Goal: Information Seeking & Learning: Learn about a topic

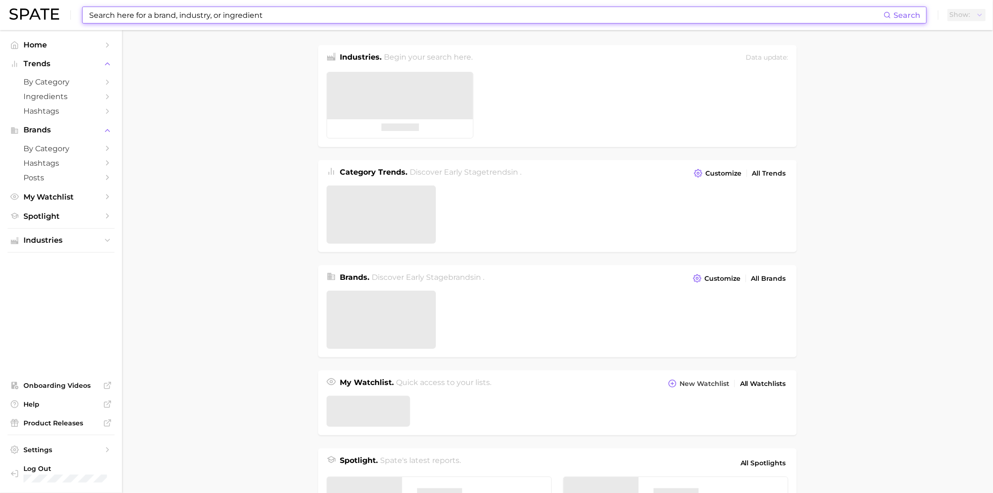
click at [118, 11] on input at bounding box center [486, 15] width 796 height 16
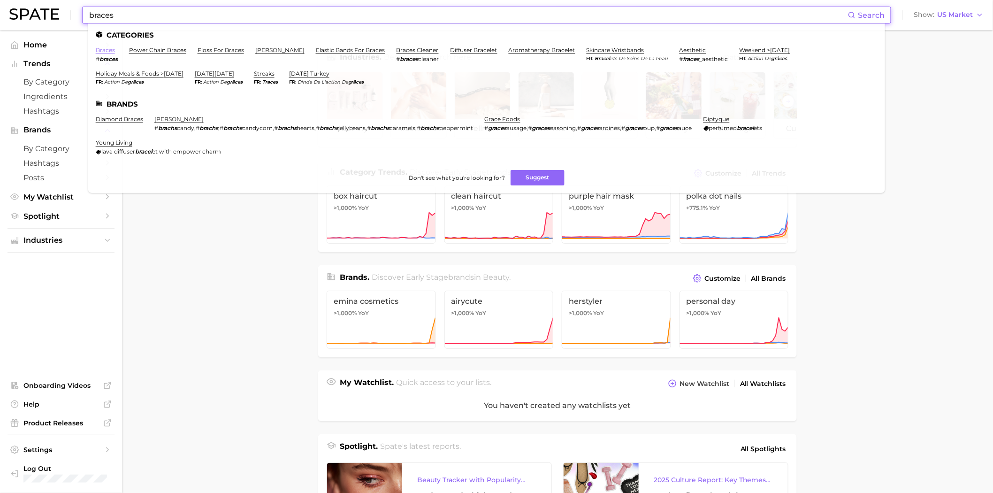
type input "braces"
click at [97, 53] on link "braces" at bounding box center [105, 49] width 19 height 7
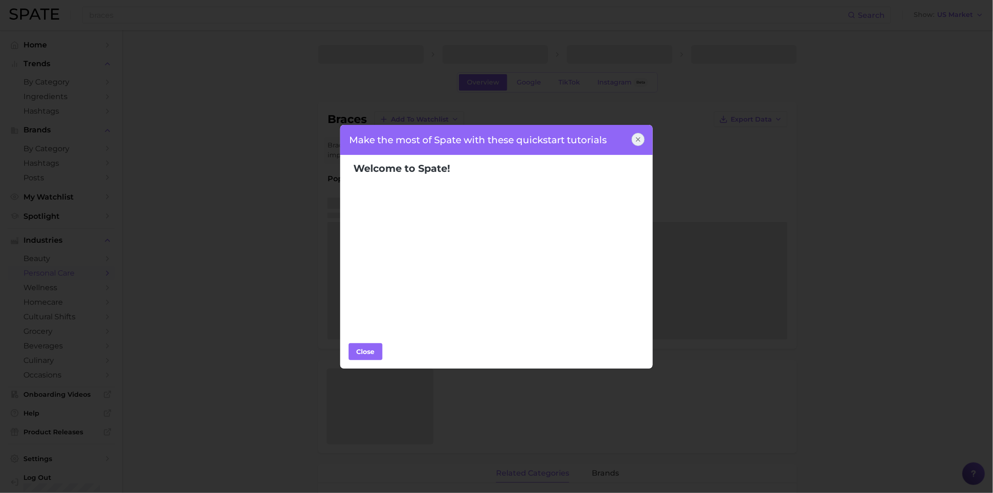
click at [637, 136] on icon at bounding box center [639, 140] width 8 height 8
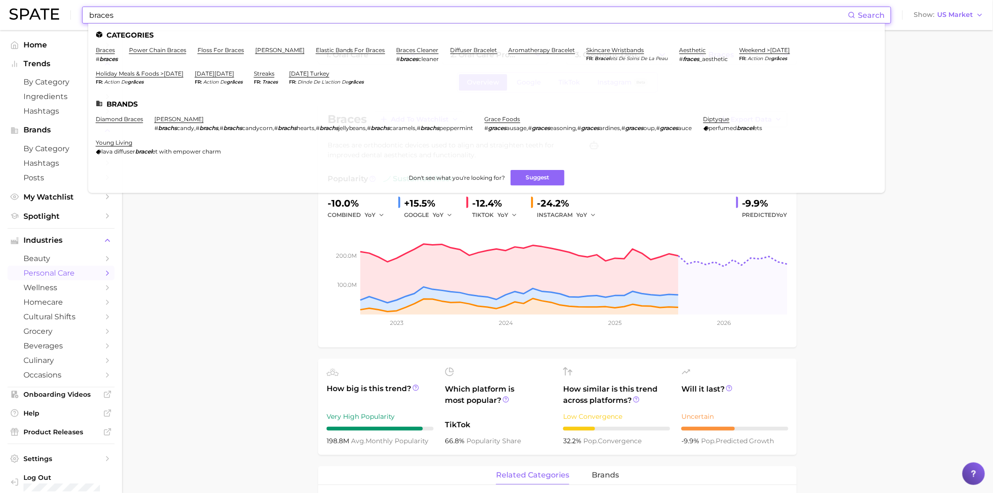
drag, startPoint x: 184, startPoint y: 13, endPoint x: 119, endPoint y: 12, distance: 64.8
click at [119, 12] on input "braces" at bounding box center [468, 15] width 760 height 16
click at [682, 49] on link "aesthetic" at bounding box center [693, 49] width 27 height 7
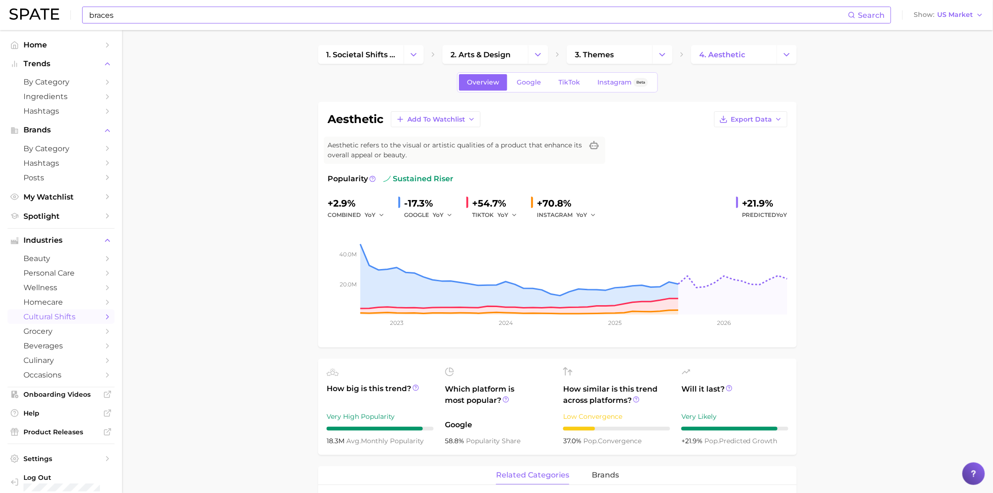
drag, startPoint x: 191, startPoint y: 23, endPoint x: 169, endPoint y: 16, distance: 22.6
click at [180, 20] on div "braces Search" at bounding box center [486, 15] width 809 height 17
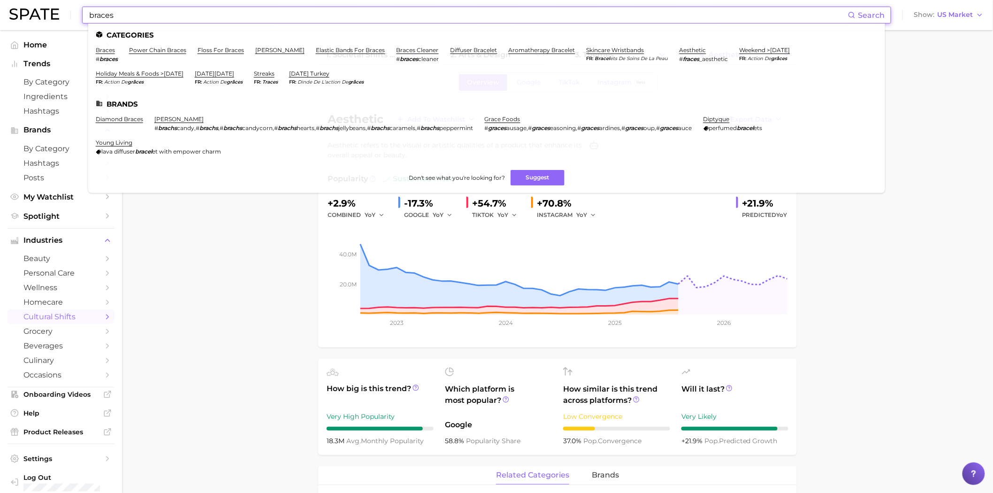
click at [167, 15] on input "braces" at bounding box center [468, 15] width 760 height 16
click at [49, 110] on span "Hashtags" at bounding box center [60, 111] width 75 height 9
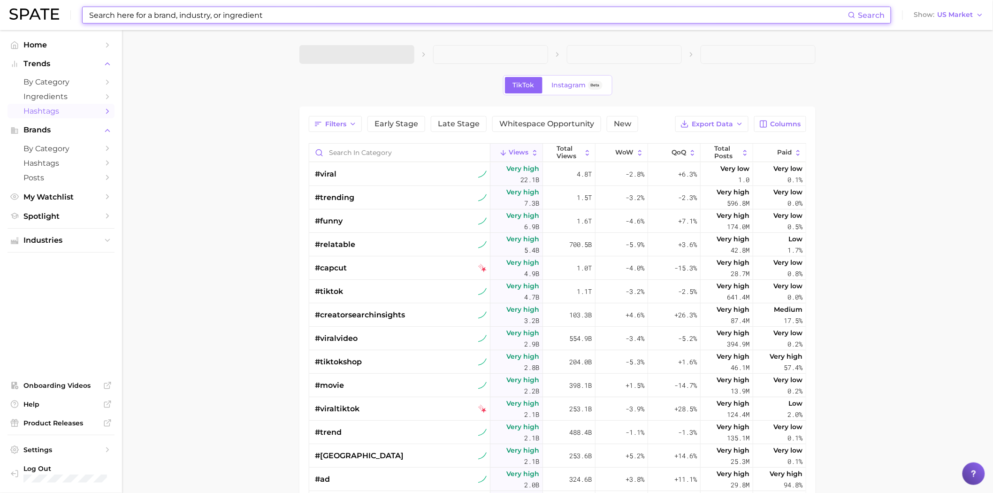
click at [135, 11] on input at bounding box center [468, 15] width 760 height 16
click at [374, 152] on input "Search in category" at bounding box center [399, 153] width 181 height 18
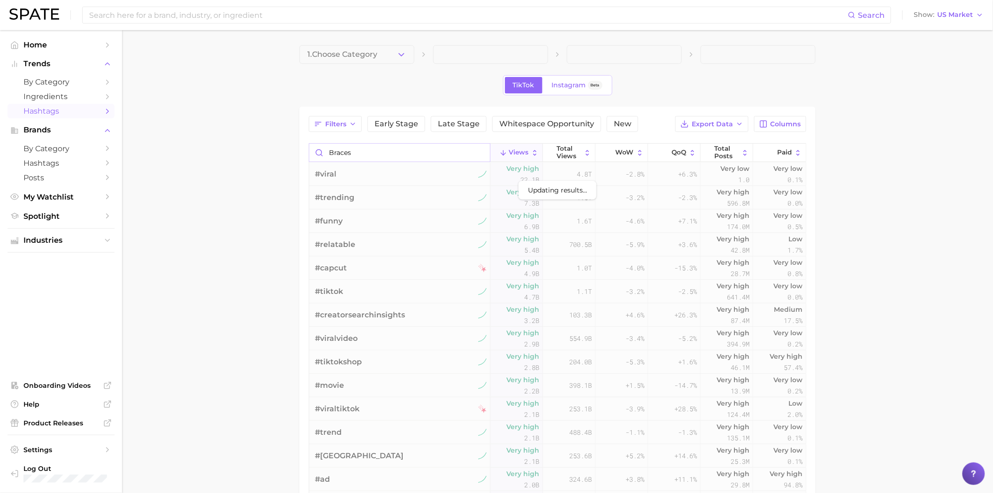
type input "braces"
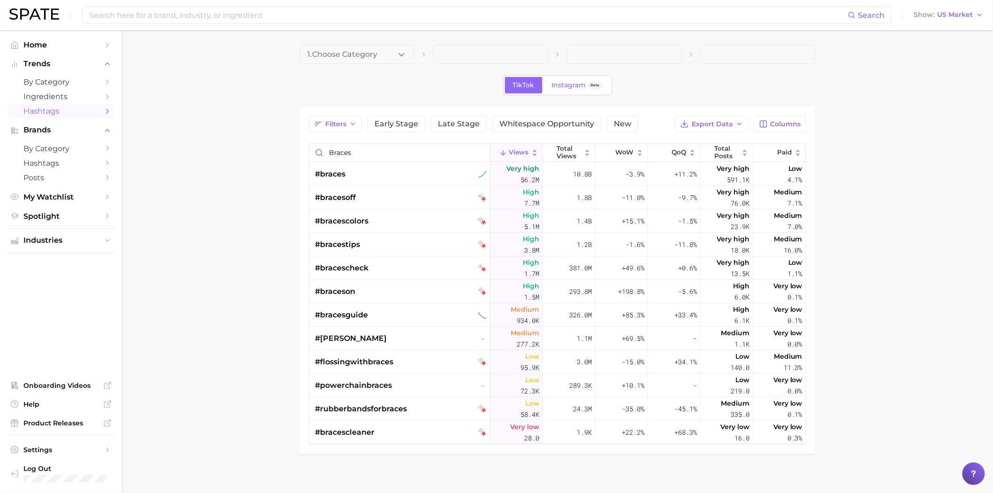
click at [876, 193] on main "1. Choose Category TikTok Instagram Beta Filters Early Stage Late Stage Whitesp…" at bounding box center [557, 265] width 871 height 471
click at [404, 173] on div "#braces" at bounding box center [401, 173] width 172 height 23
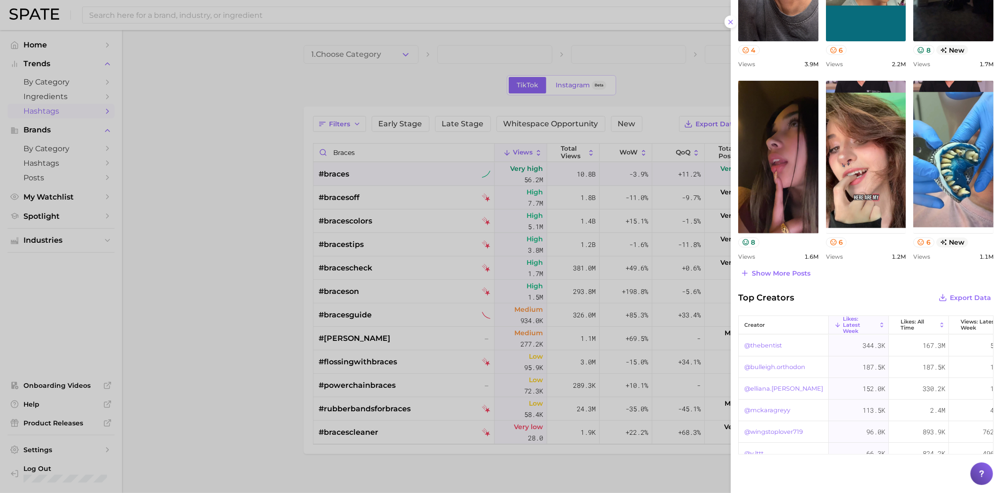
scroll to position [379, 0]
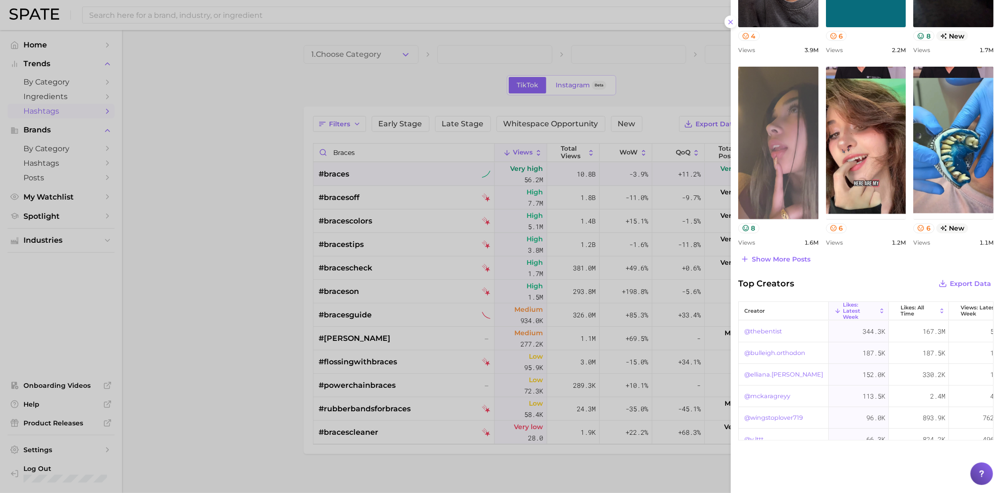
click at [790, 169] on link "view post on TikTok" at bounding box center [778, 143] width 80 height 153
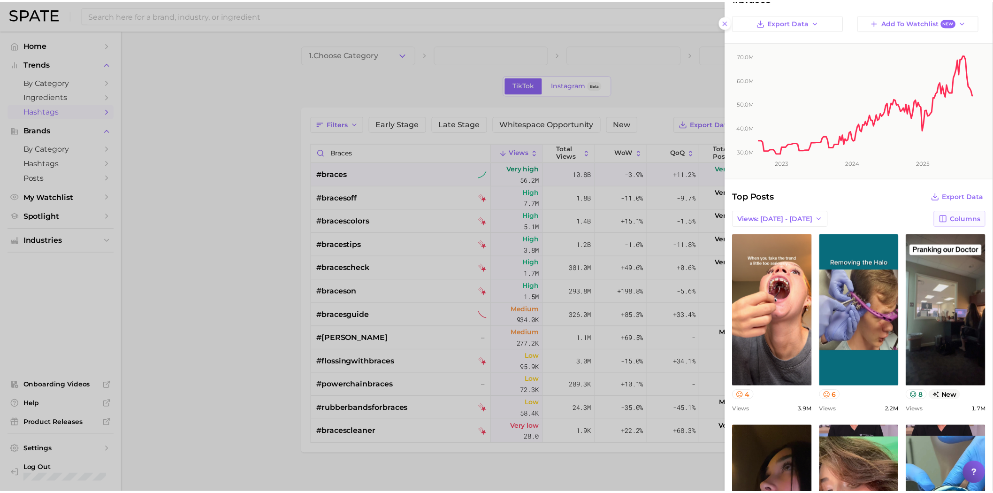
scroll to position [0, 0]
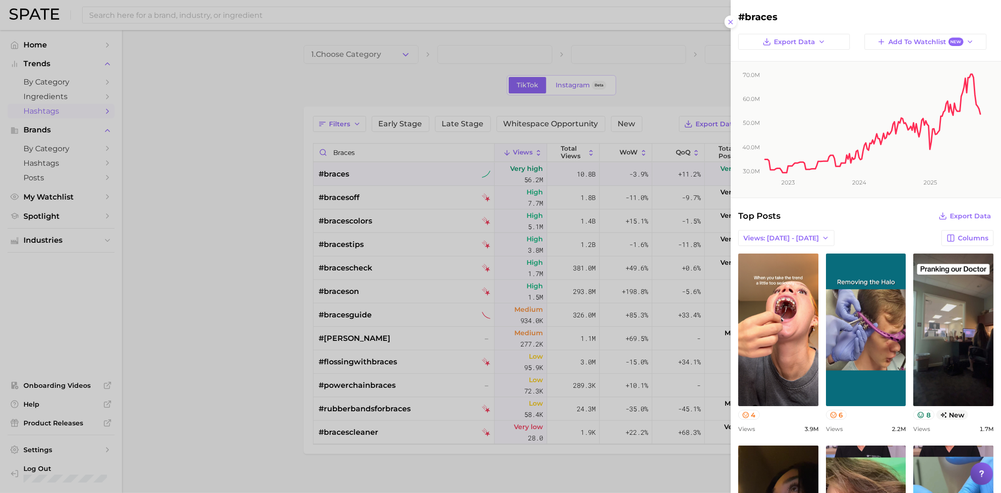
click at [673, 82] on div at bounding box center [500, 246] width 1001 height 493
